Goal: Information Seeking & Learning: Learn about a topic

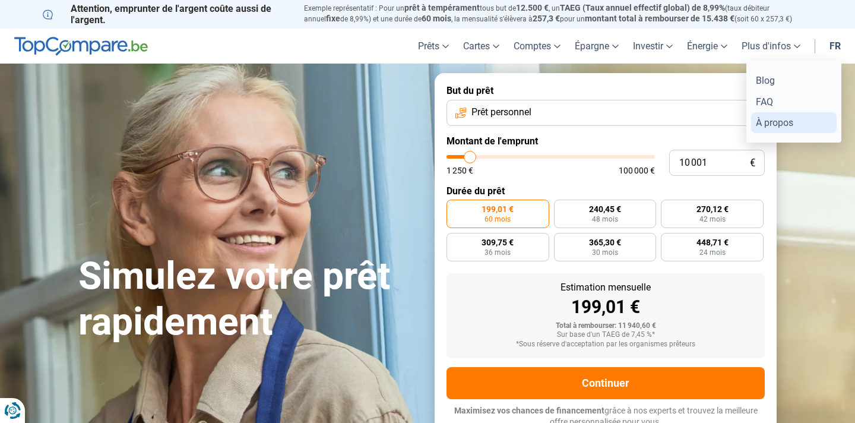
click at [758, 121] on link "À propos" at bounding box center [793, 122] width 85 height 21
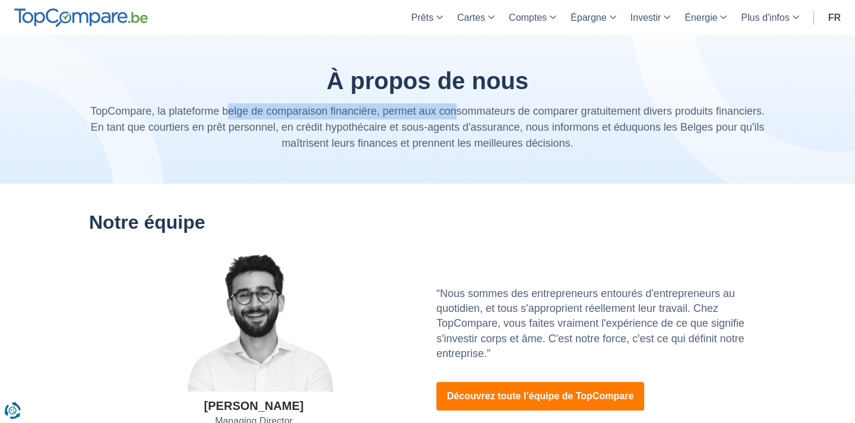
drag, startPoint x: 248, startPoint y: 110, endPoint x: 475, endPoint y: 113, distance: 227.3
click at [475, 113] on p "TopCompare, la plateforme belge de comparaison financière, permet aux consommat…" at bounding box center [427, 127] width 677 height 48
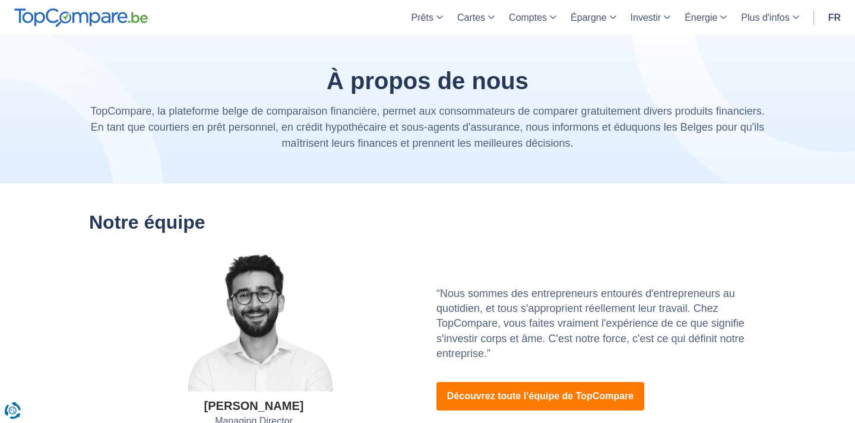
click at [541, 125] on p "TopCompare, la plateforme belge de comparaison financière, permet aux consommat…" at bounding box center [427, 127] width 677 height 48
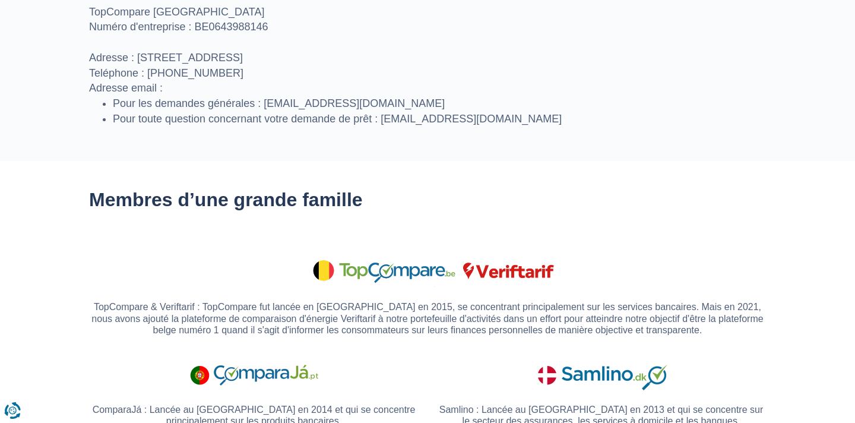
scroll to position [891, 0]
